Goal: Task Accomplishment & Management: Use online tool/utility

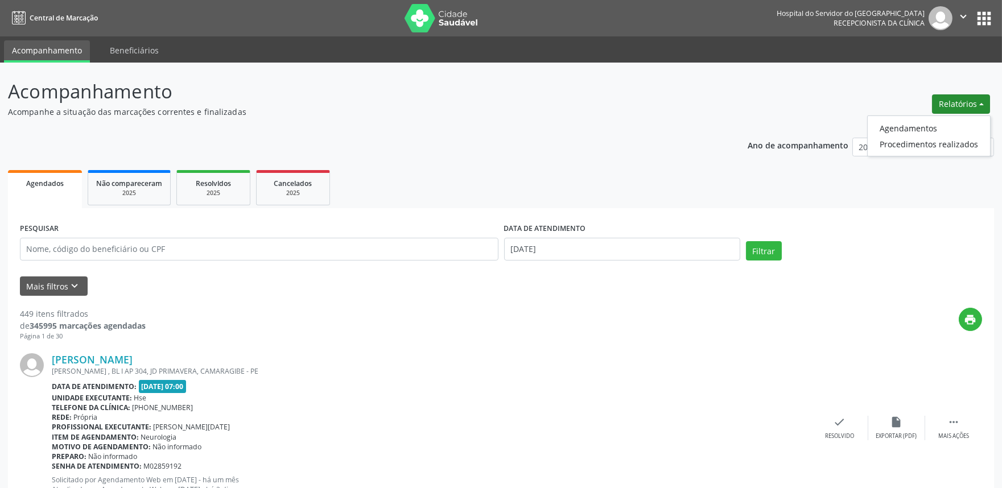
click at [889, 128] on link "Agendamentos" at bounding box center [929, 128] width 122 height 16
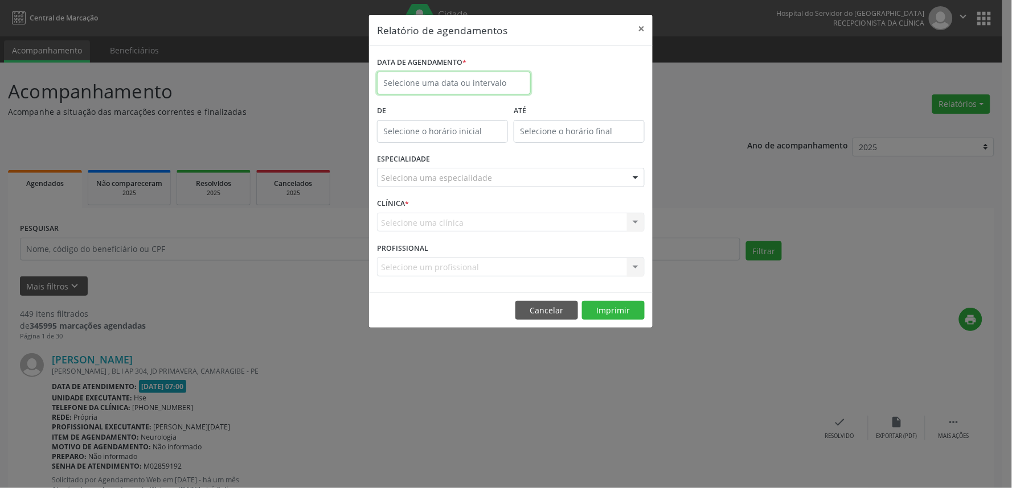
click at [420, 80] on input "text" at bounding box center [454, 83] width 154 height 23
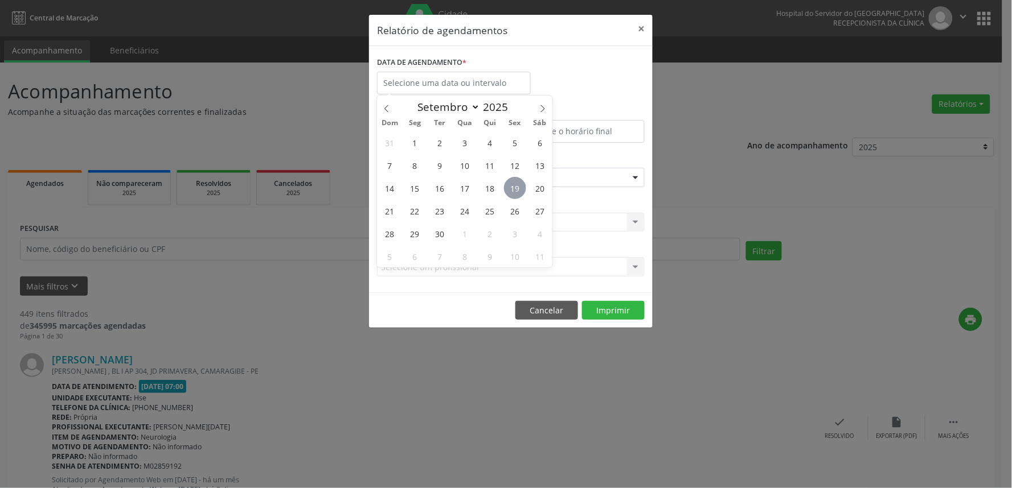
click at [508, 190] on span "19" at bounding box center [515, 188] width 22 height 22
type input "[DATE]"
click at [508, 190] on span "19" at bounding box center [515, 188] width 22 height 22
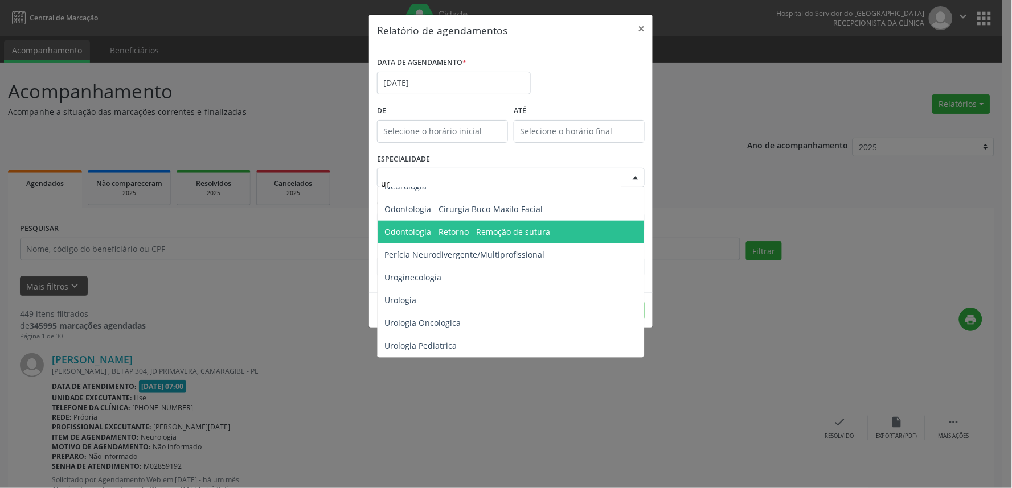
scroll to position [399, 0]
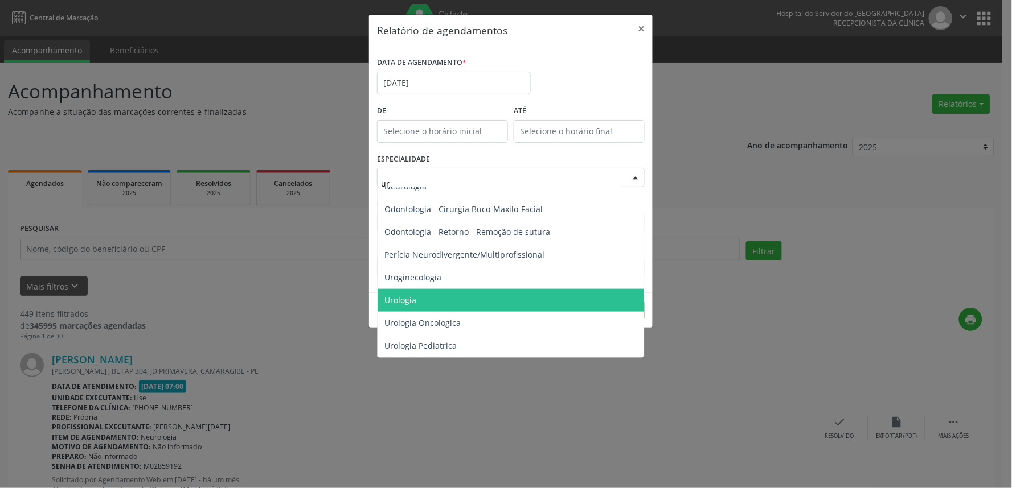
click at [398, 297] on span "Urologia" at bounding box center [400, 300] width 32 height 11
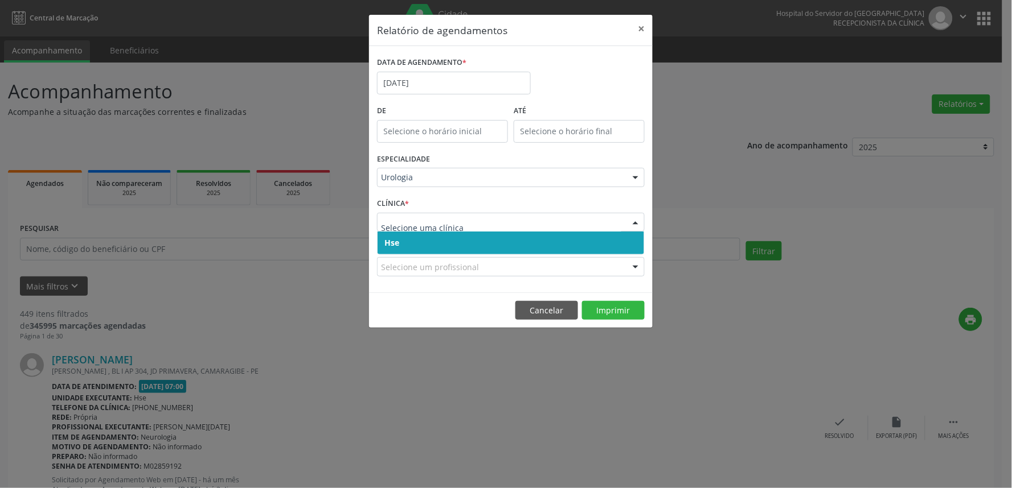
click at [405, 248] on span "Hse" at bounding box center [510, 243] width 266 height 23
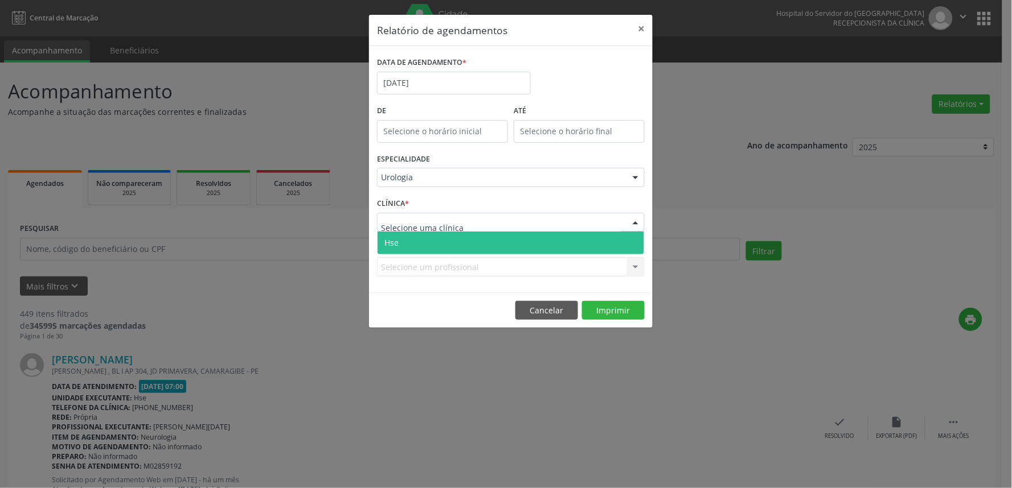
click at [408, 246] on span "Hse" at bounding box center [510, 243] width 266 height 23
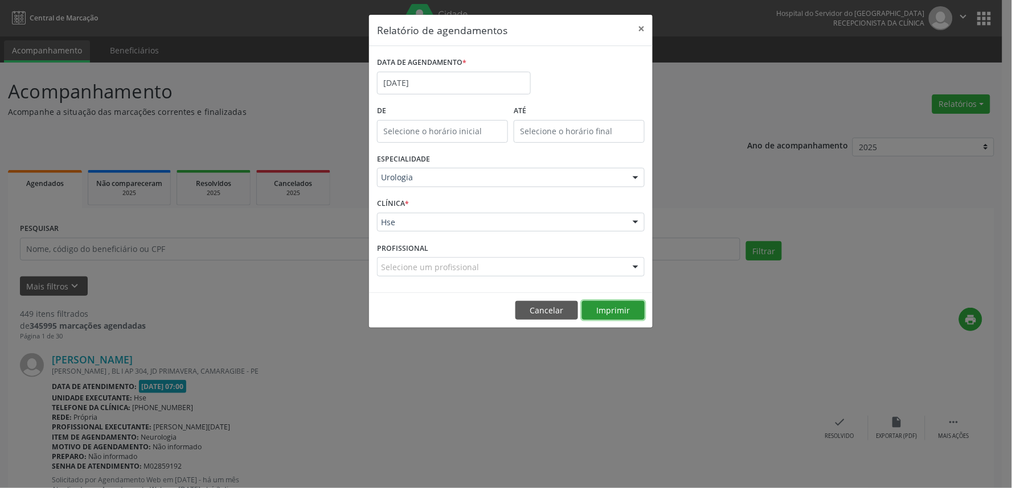
click at [602, 305] on button "Imprimir" at bounding box center [613, 310] width 63 height 19
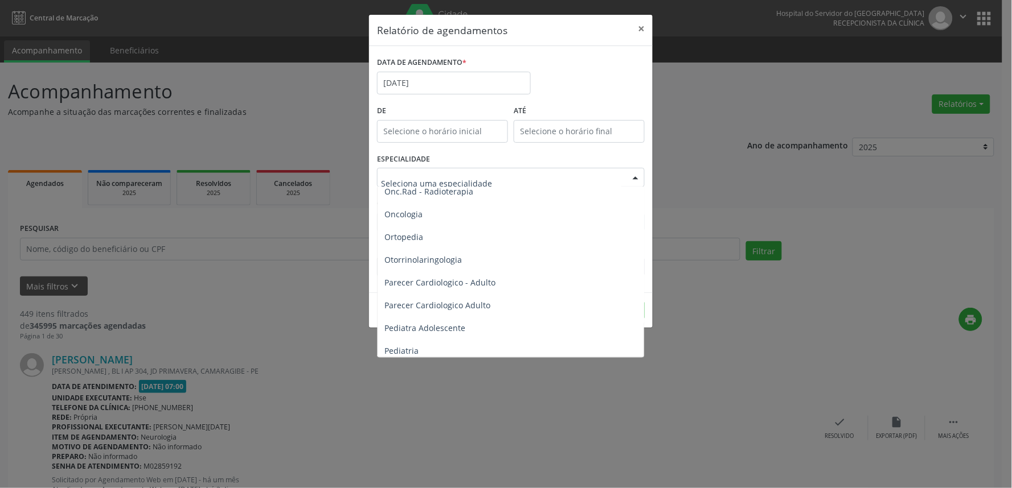
scroll to position [1581, 0]
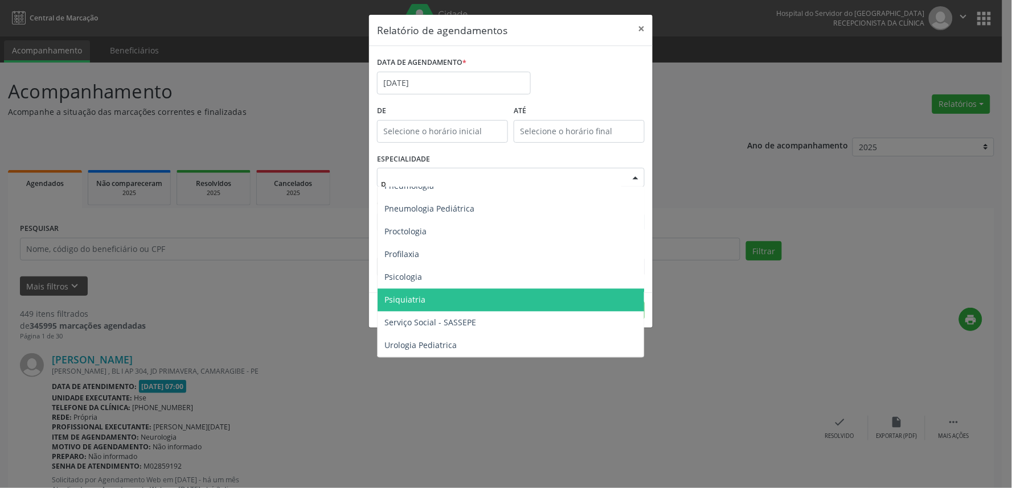
type input "pe"
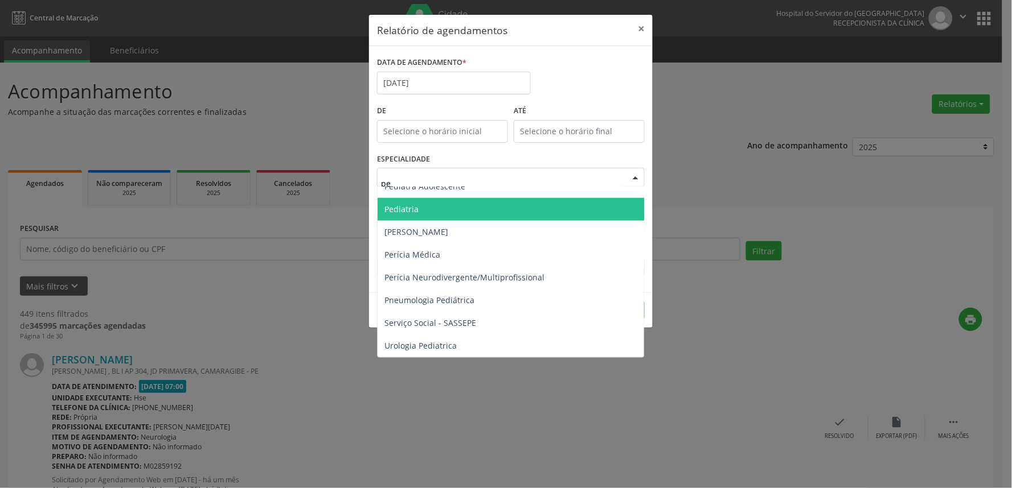
click at [437, 201] on span "Pediatria" at bounding box center [511, 209] width 268 height 23
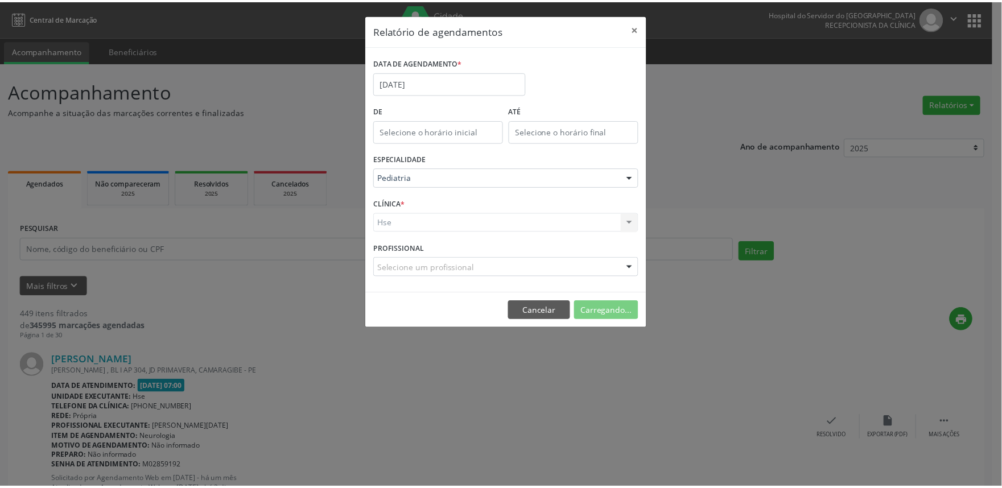
scroll to position [1581, 0]
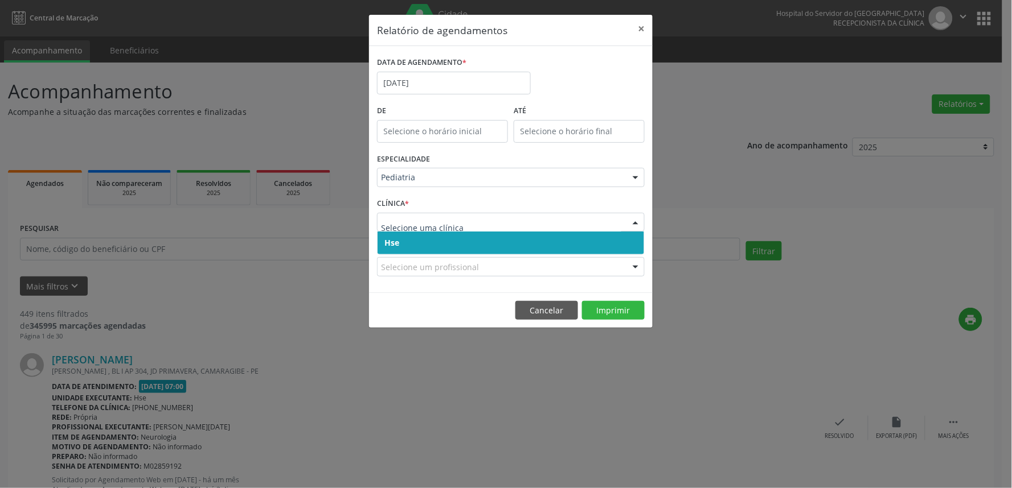
click at [426, 245] on span "Hse" at bounding box center [510, 243] width 266 height 23
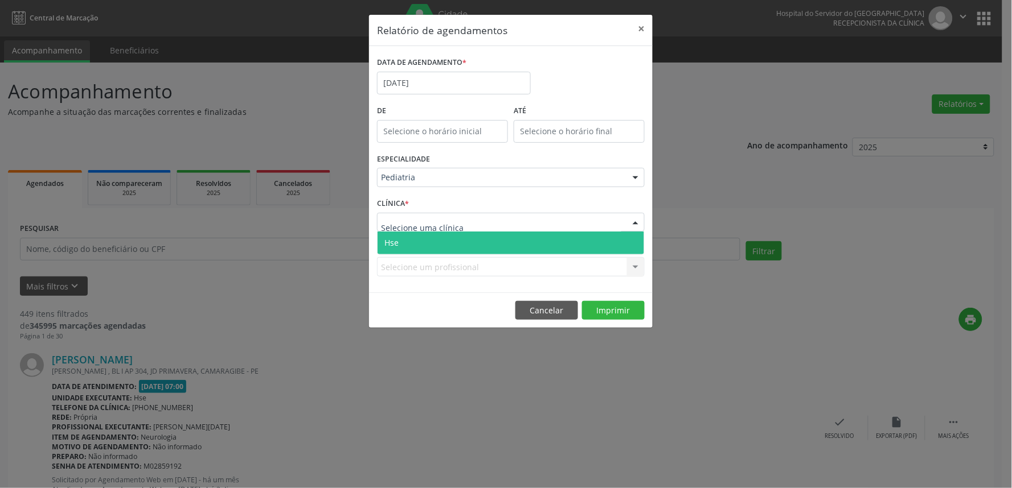
drag, startPoint x: 438, startPoint y: 246, endPoint x: 434, endPoint y: 250, distance: 6.1
click at [438, 245] on span "Hse" at bounding box center [510, 243] width 266 height 23
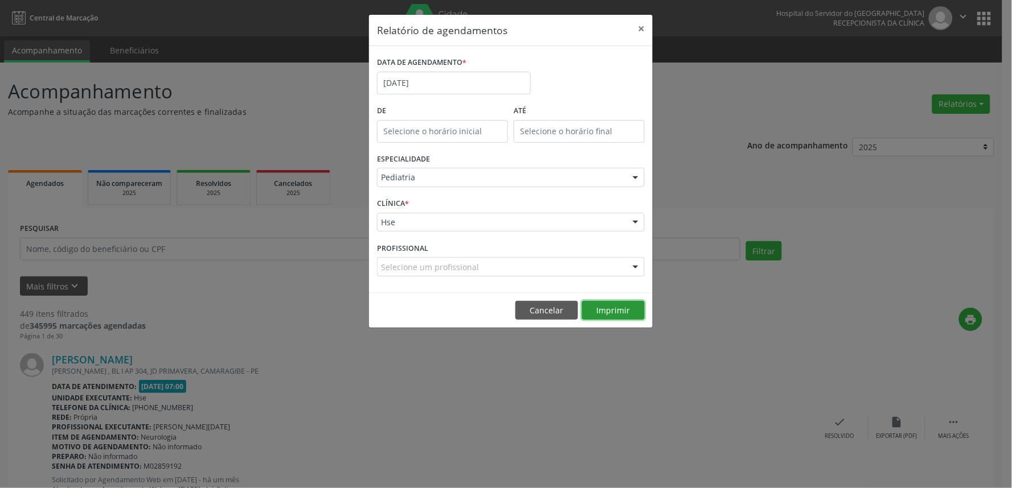
click at [606, 315] on div "Relatório de agendamentos × DATA DE AGENDAMENTO * [DATE] De ATÉ ESPECIALIDADE P…" at bounding box center [510, 171] width 285 height 315
click at [613, 316] on button "Imprimir" at bounding box center [613, 310] width 63 height 19
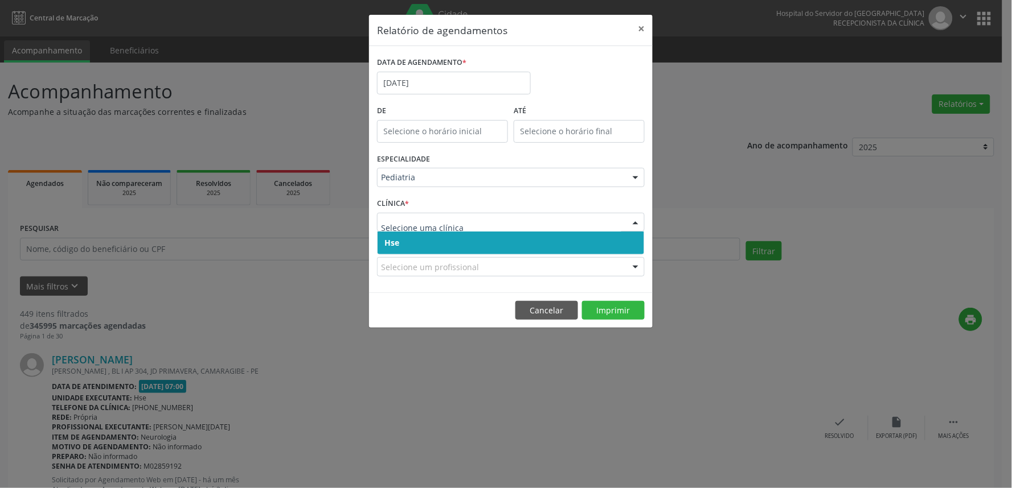
click at [428, 246] on span "Hse" at bounding box center [510, 243] width 266 height 23
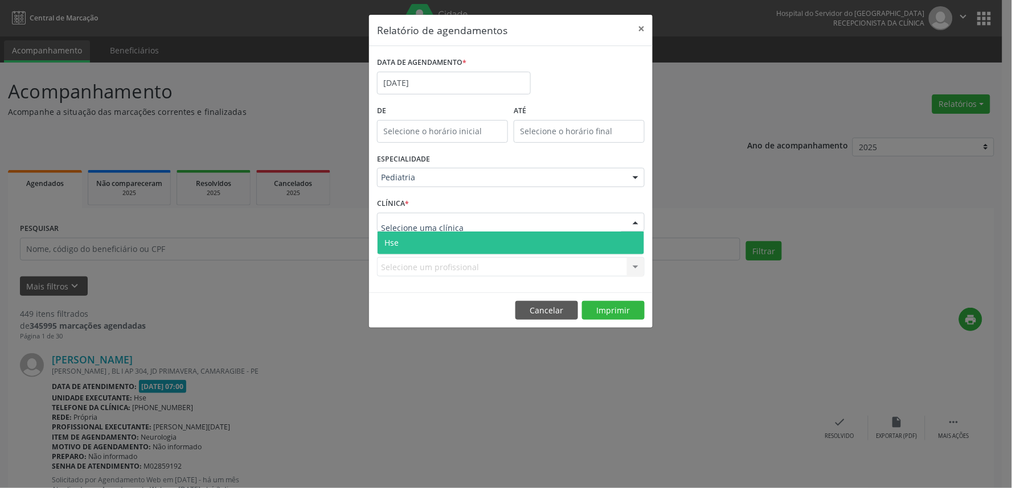
click at [433, 248] on span "Hse" at bounding box center [510, 243] width 266 height 23
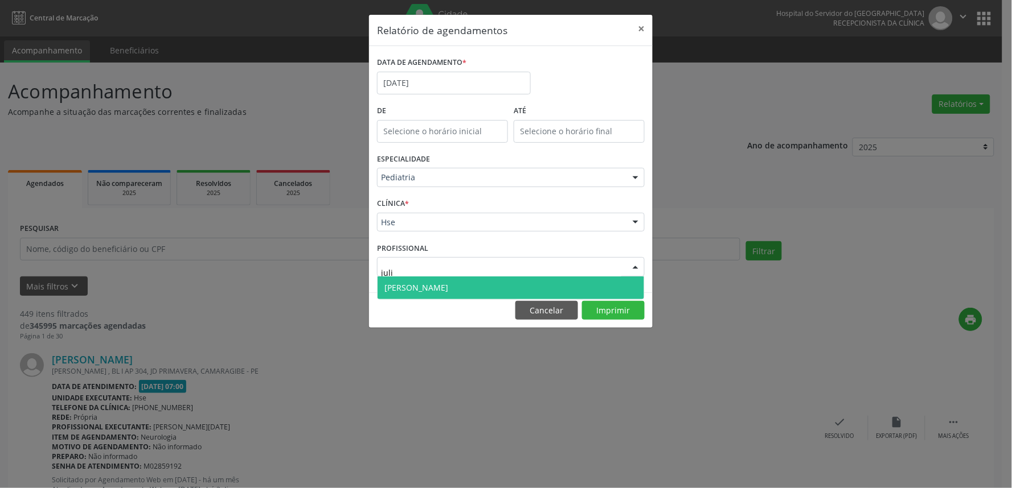
type input "[PERSON_NAME]"
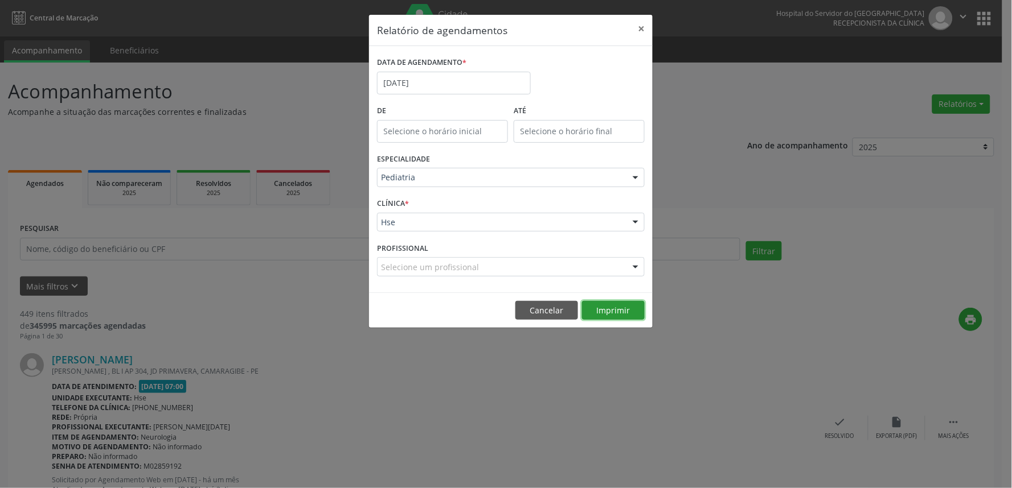
click at [613, 306] on div "Relatório de agendamentos × DATA DE AGENDAMENTO * [DATE] De ATÉ ESPECIALIDADE P…" at bounding box center [510, 171] width 285 height 315
click at [614, 309] on button "Imprimir" at bounding box center [613, 310] width 63 height 19
click at [640, 26] on button "×" at bounding box center [641, 29] width 23 height 28
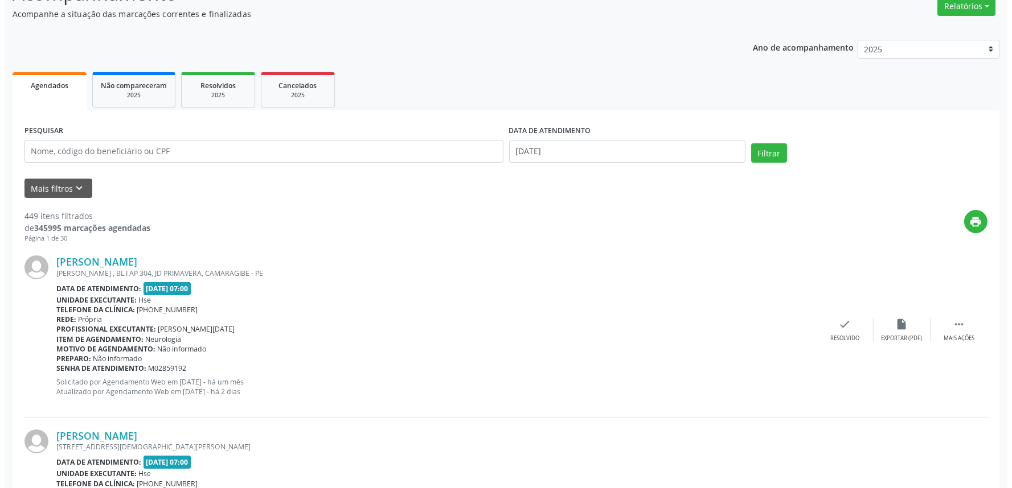
scroll to position [0, 0]
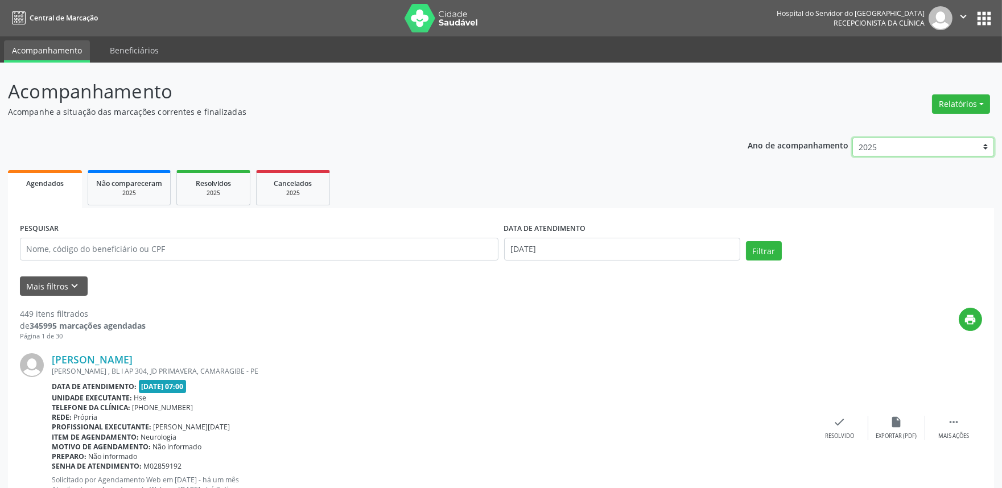
click at [980, 145] on select "2025 2024 2023 2022 2021" at bounding box center [924, 147] width 142 height 19
click at [981, 100] on button "Relatórios" at bounding box center [961, 103] width 58 height 19
click at [913, 123] on link "Agendamentos" at bounding box center [929, 128] width 122 height 16
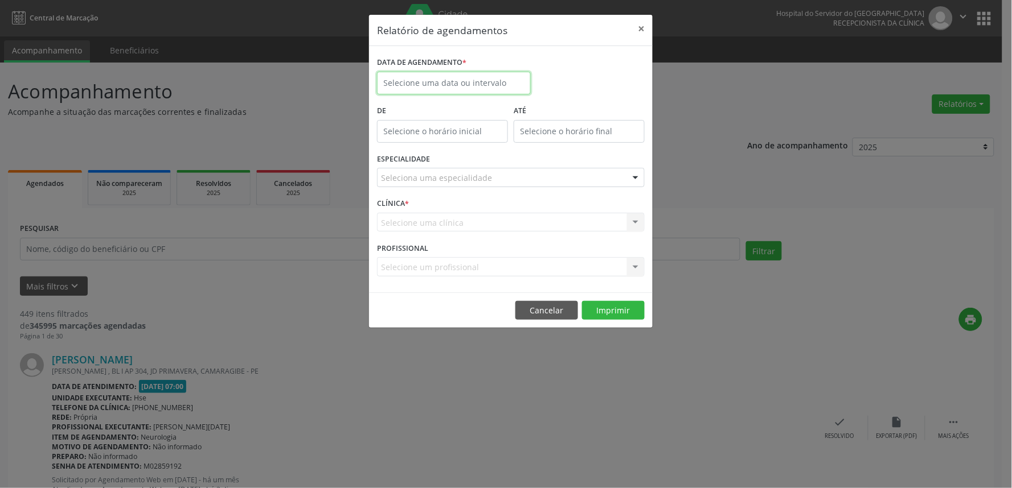
click at [465, 84] on input "text" at bounding box center [454, 83] width 154 height 23
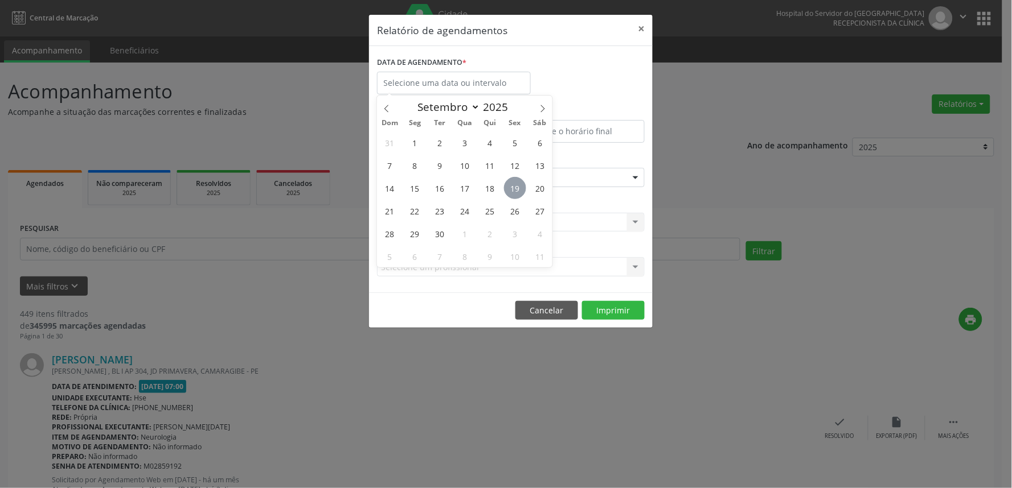
click at [514, 184] on span "19" at bounding box center [515, 188] width 22 height 22
type input "[DATE]"
click at [514, 184] on span "19" at bounding box center [515, 188] width 22 height 22
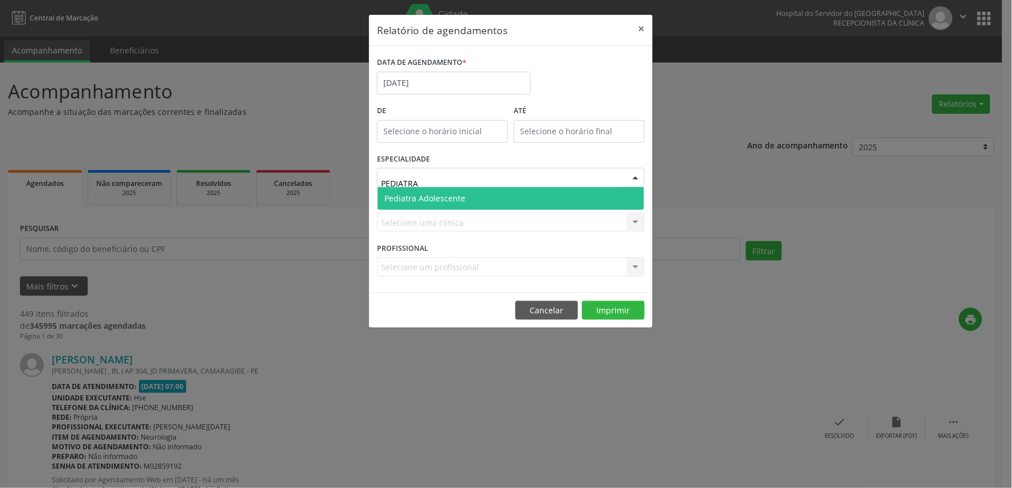
type input "PEDIATR"
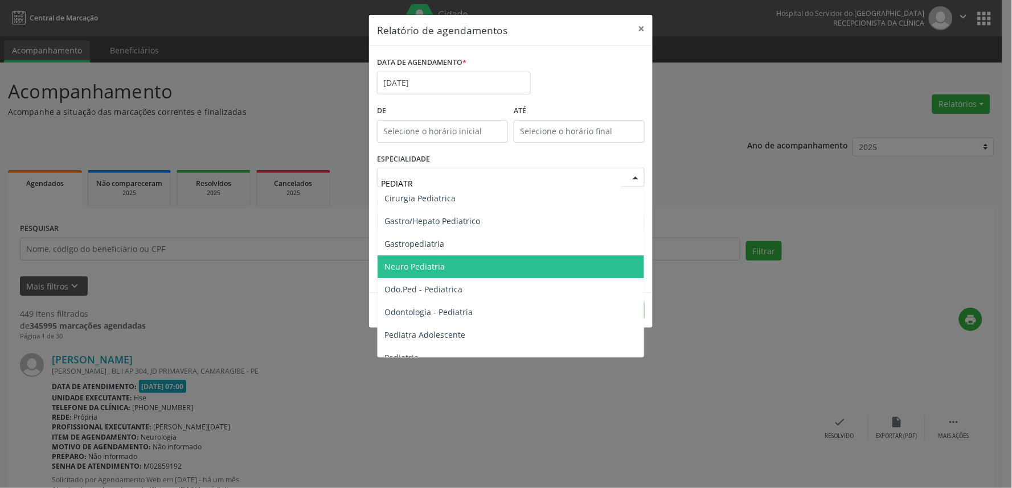
scroll to position [35, 0]
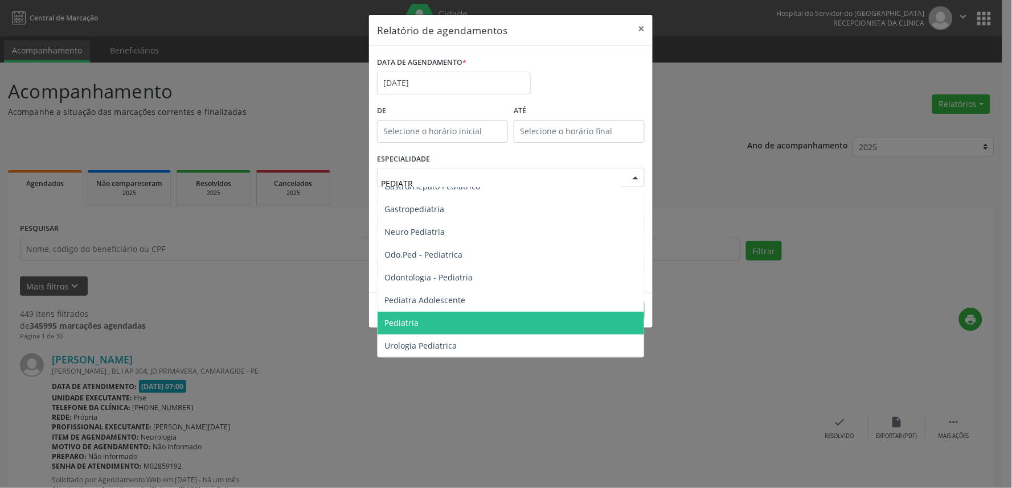
click at [416, 320] on span "Pediatria" at bounding box center [401, 323] width 34 height 11
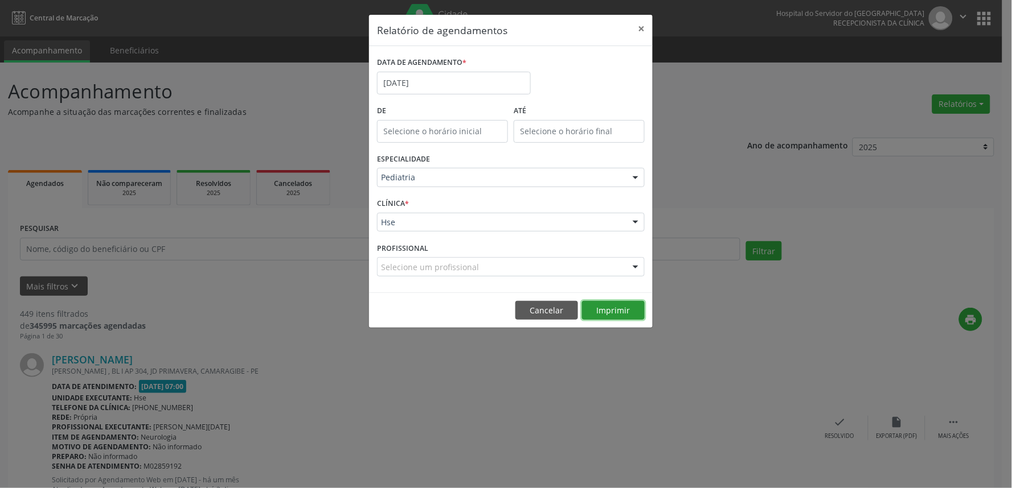
click at [615, 314] on button "Imprimir" at bounding box center [613, 310] width 63 height 19
